Goal: Transaction & Acquisition: Purchase product/service

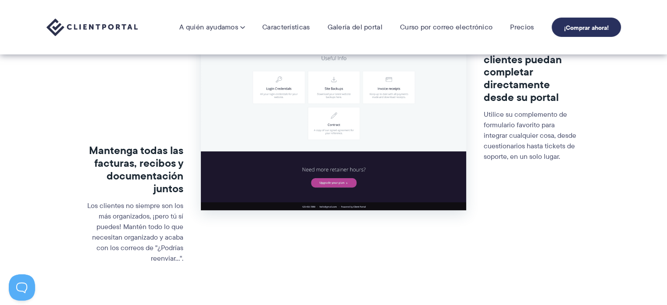
click at [591, 23] on font "¡Comprar ahora!" at bounding box center [586, 28] width 45 height 10
